Goal: Book appointment/travel/reservation

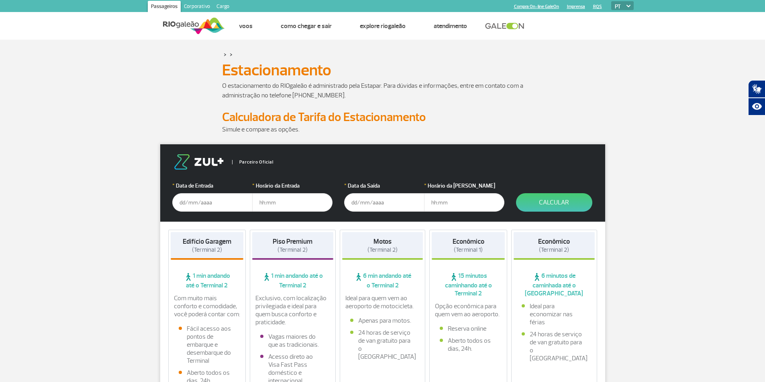
click at [197, 209] on input "text" at bounding box center [212, 202] width 80 height 18
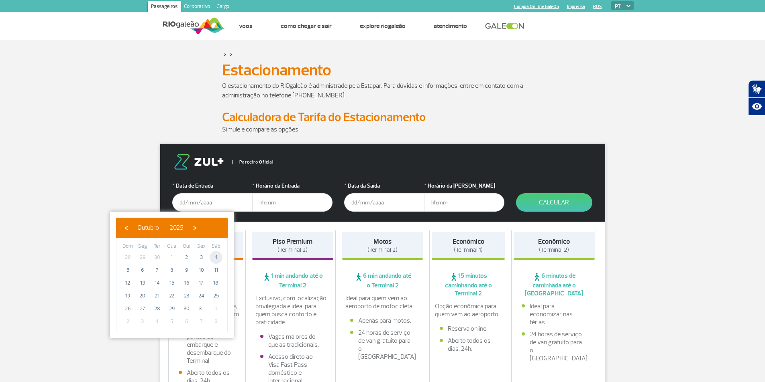
click at [214, 259] on span "4" at bounding box center [215, 257] width 13 height 13
type input "[DATE]"
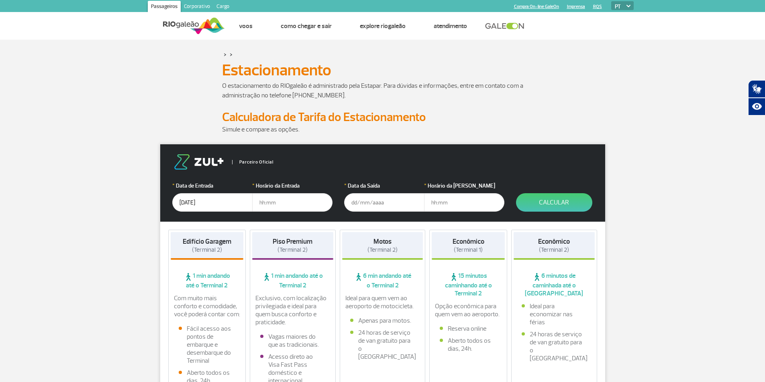
click at [277, 203] on input "text" at bounding box center [292, 202] width 80 height 18
click at [259, 201] on input "text" at bounding box center [292, 202] width 80 height 18
type input "17:00"
click at [376, 204] on input "text" at bounding box center [384, 202] width 80 height 18
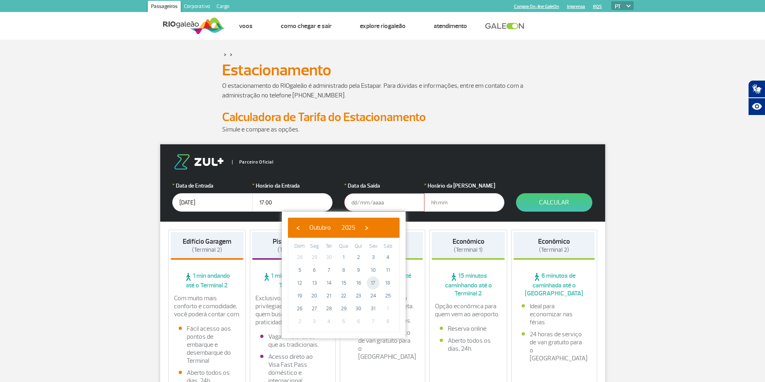
click at [370, 283] on span "17" at bounding box center [372, 283] width 13 height 13
type input "[DATE]"
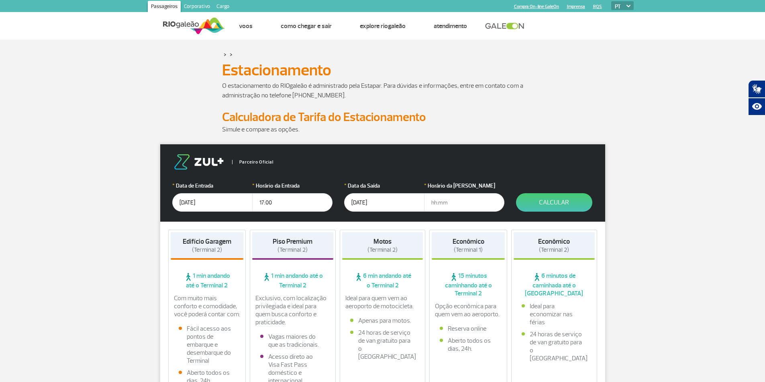
click at [446, 202] on input "text" at bounding box center [464, 202] width 80 height 18
type input "22:00"
click at [562, 203] on button "Calcular" at bounding box center [554, 202] width 76 height 18
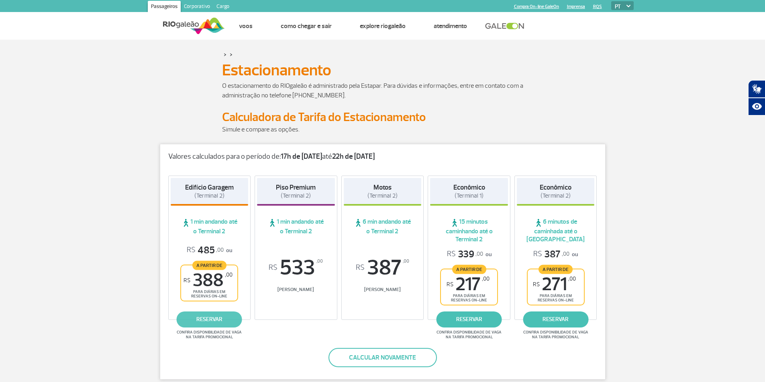
click at [205, 321] on link "reservar" at bounding box center [209, 320] width 65 height 16
click at [468, 318] on link "reservar" at bounding box center [468, 320] width 65 height 16
click at [470, 320] on link "reservar" at bounding box center [468, 320] width 65 height 16
